Goal: Task Accomplishment & Management: Complete application form

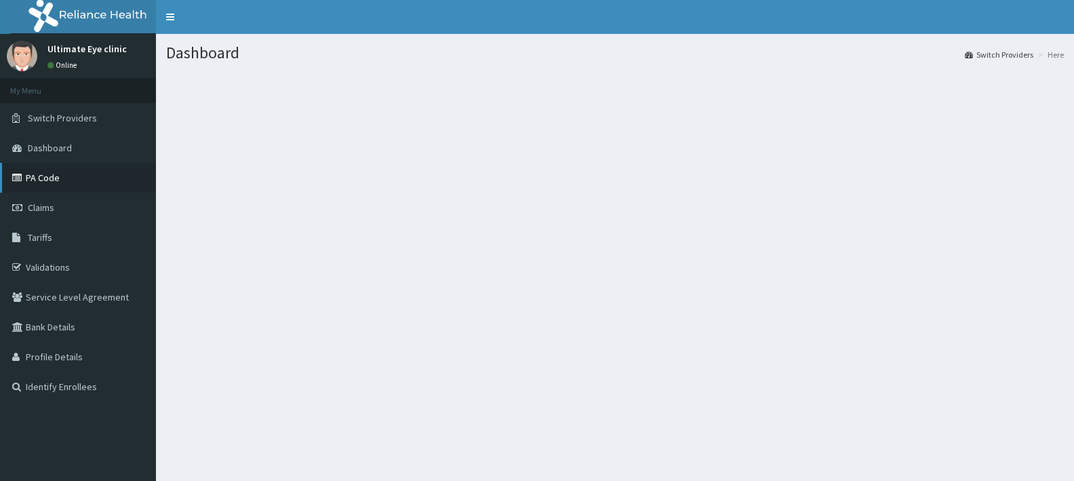
click at [49, 178] on link "PA Code" at bounding box center [78, 178] width 156 height 30
click at [64, 180] on link "PA Code" at bounding box center [78, 178] width 156 height 30
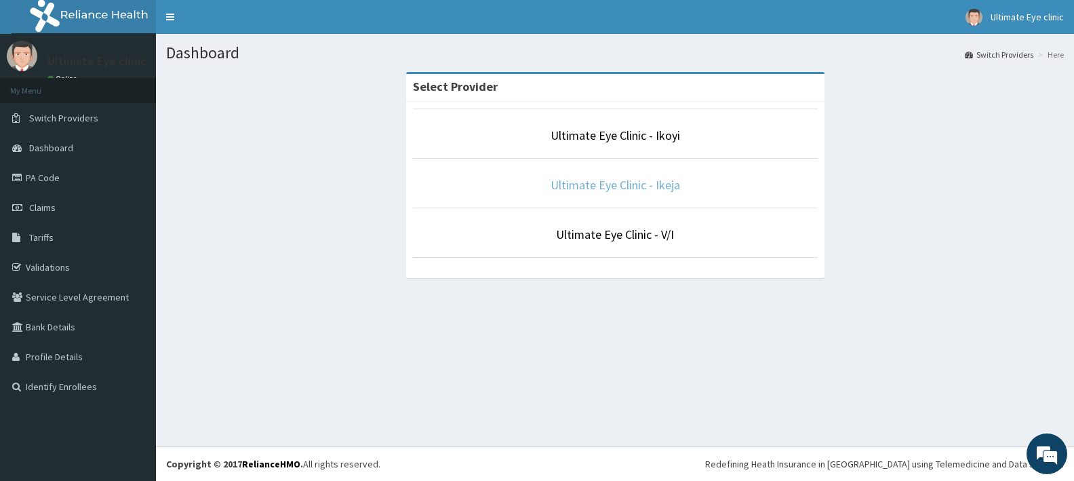
click at [633, 186] on link "Ultimate Eye Clinic - Ikeja" at bounding box center [616, 185] width 130 height 16
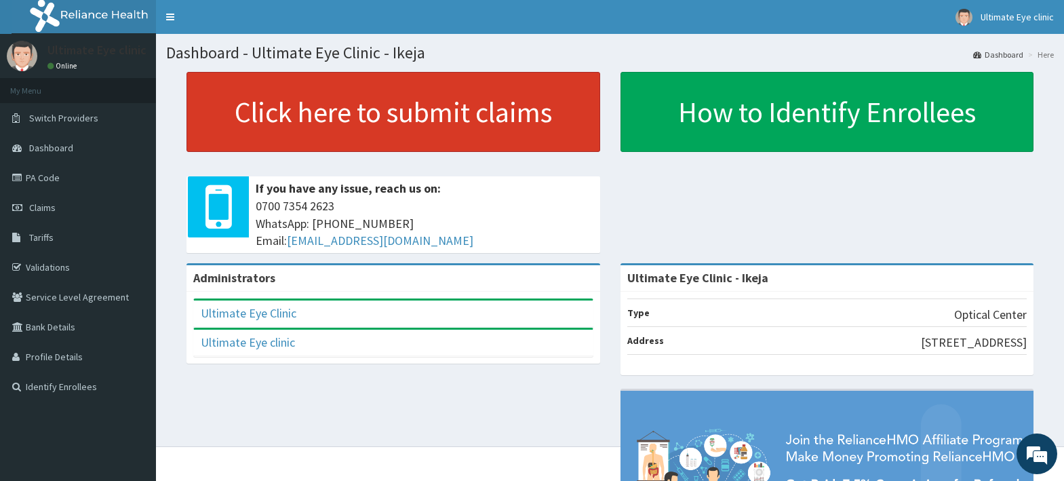
click at [384, 124] on link "Click here to submit claims" at bounding box center [393, 112] width 414 height 80
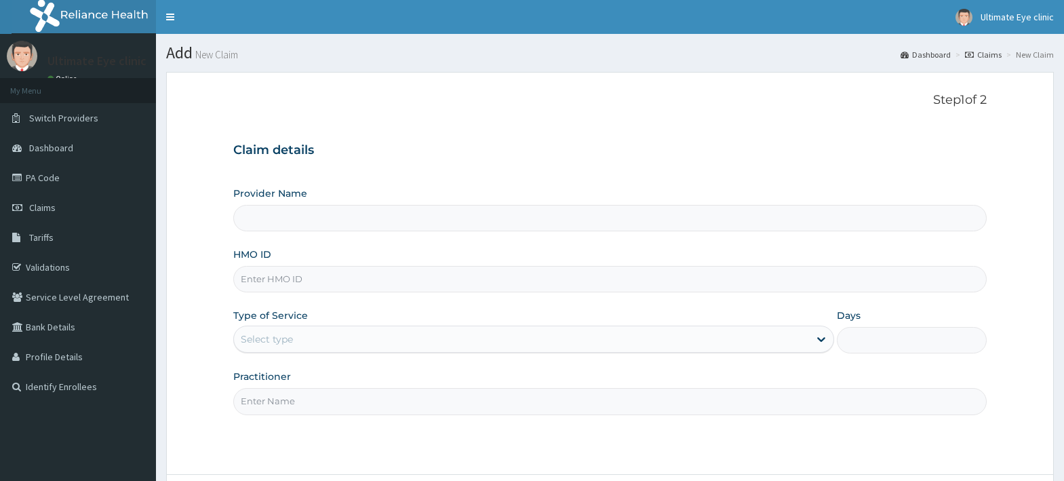
type input "Ultimate Eye Clinic - Ikeja"
click at [246, 277] on input "HMO ID" at bounding box center [609, 279] width 753 height 26
type input "WPT/10020/A"
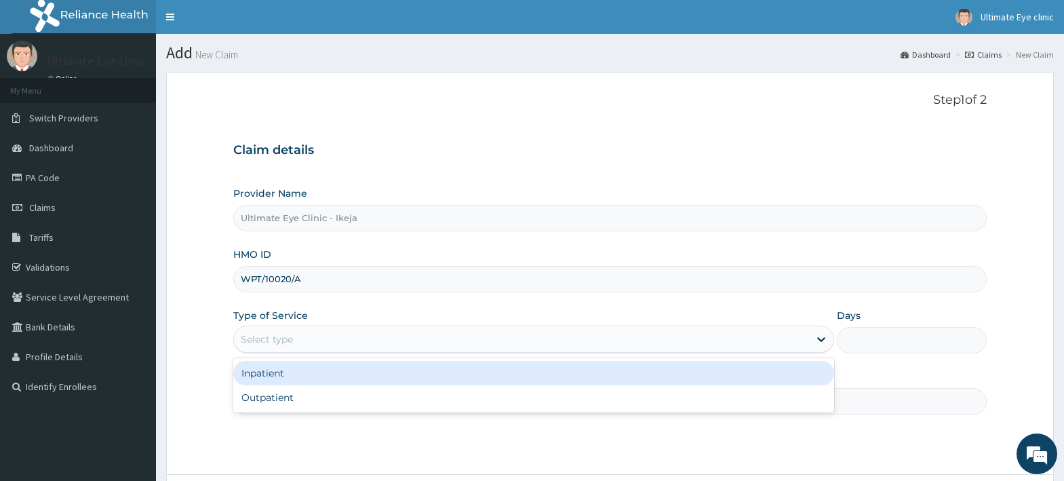
click at [287, 340] on div "Select type" at bounding box center [267, 339] width 52 height 14
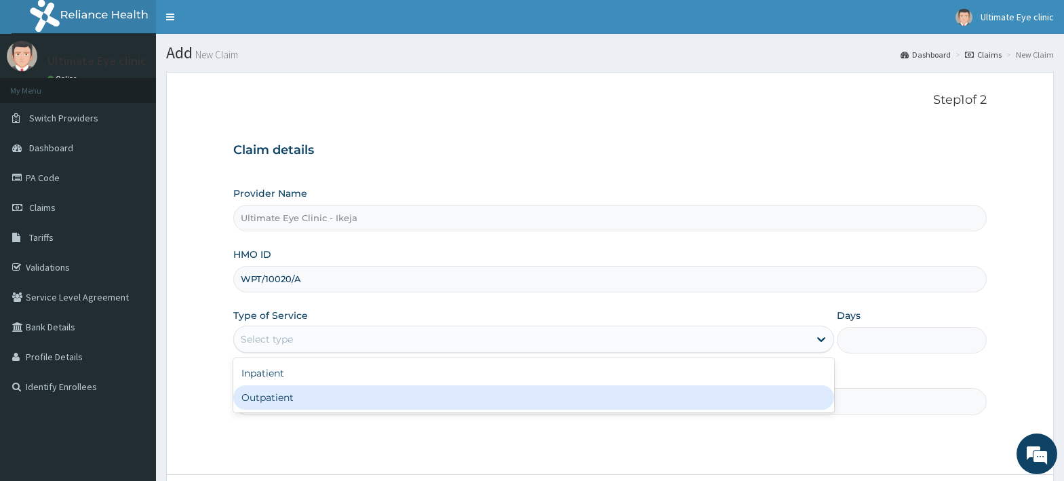
click at [291, 397] on div "Outpatient" at bounding box center [533, 397] width 601 height 24
type input "1"
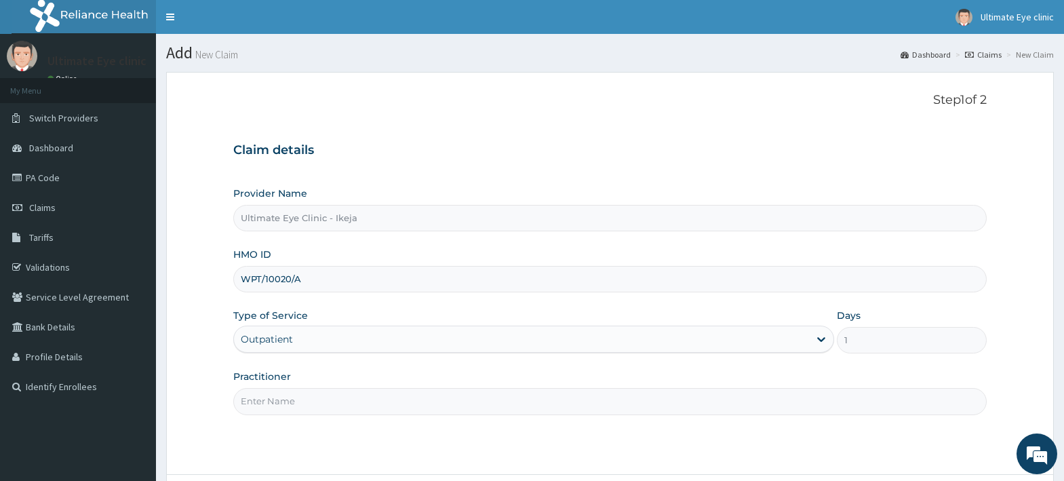
click at [273, 402] on input "Practitioner" at bounding box center [609, 401] width 753 height 26
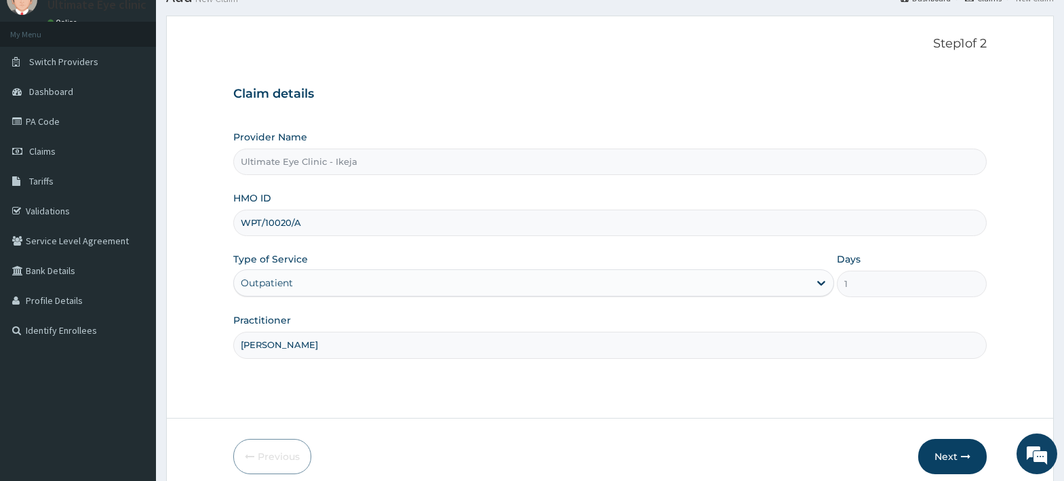
scroll to position [115, 0]
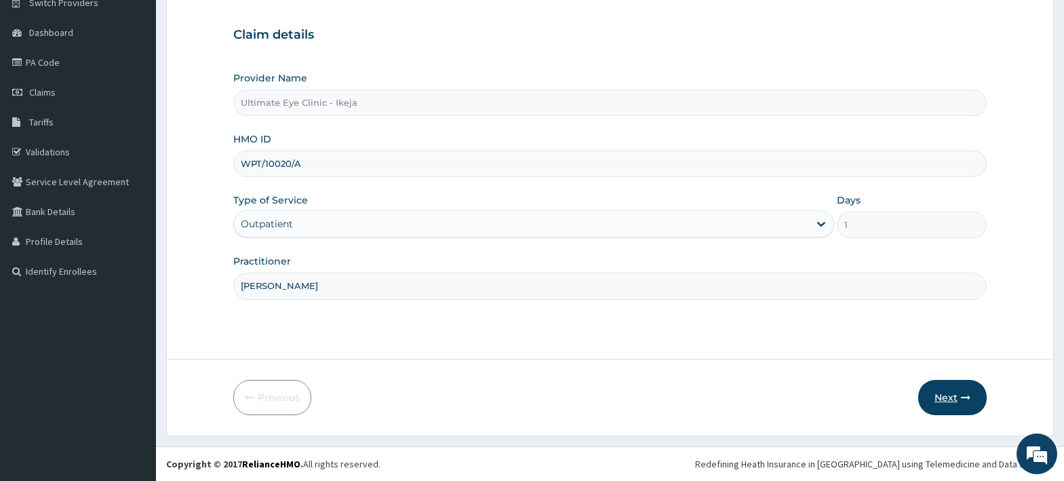
type input "[PERSON_NAME]"
click at [952, 398] on button "Next" at bounding box center [952, 397] width 68 height 35
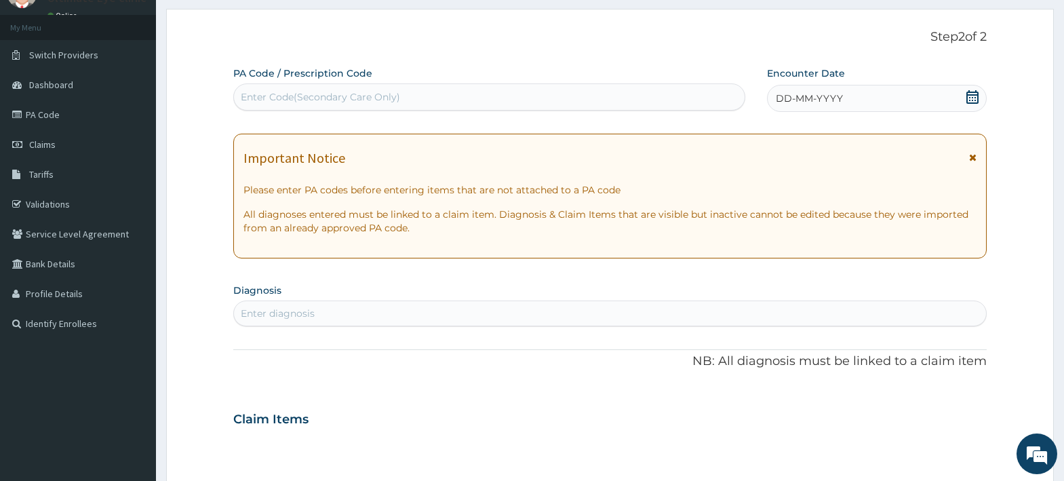
scroll to position [0, 0]
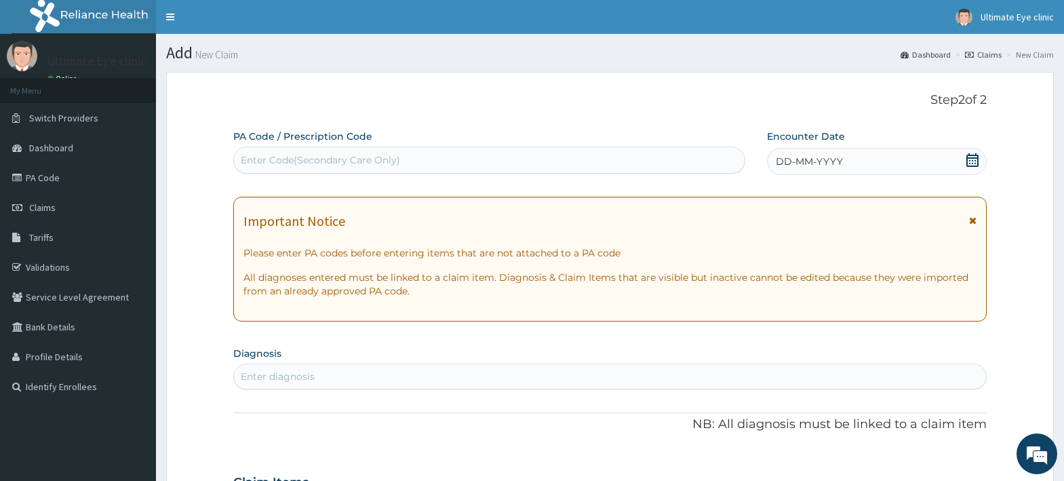
click at [309, 168] on div "Enter Code(Secondary Care Only)" at bounding box center [489, 160] width 511 height 22
click at [46, 177] on link "PA Code" at bounding box center [78, 178] width 156 height 30
